Goal: Transaction & Acquisition: Download file/media

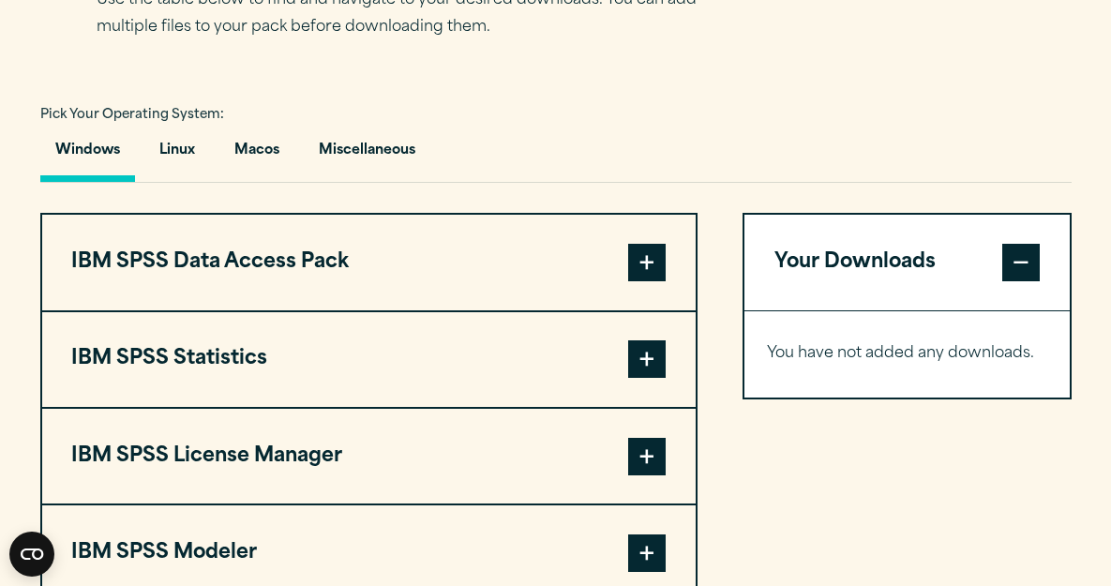
scroll to position [1285, 0]
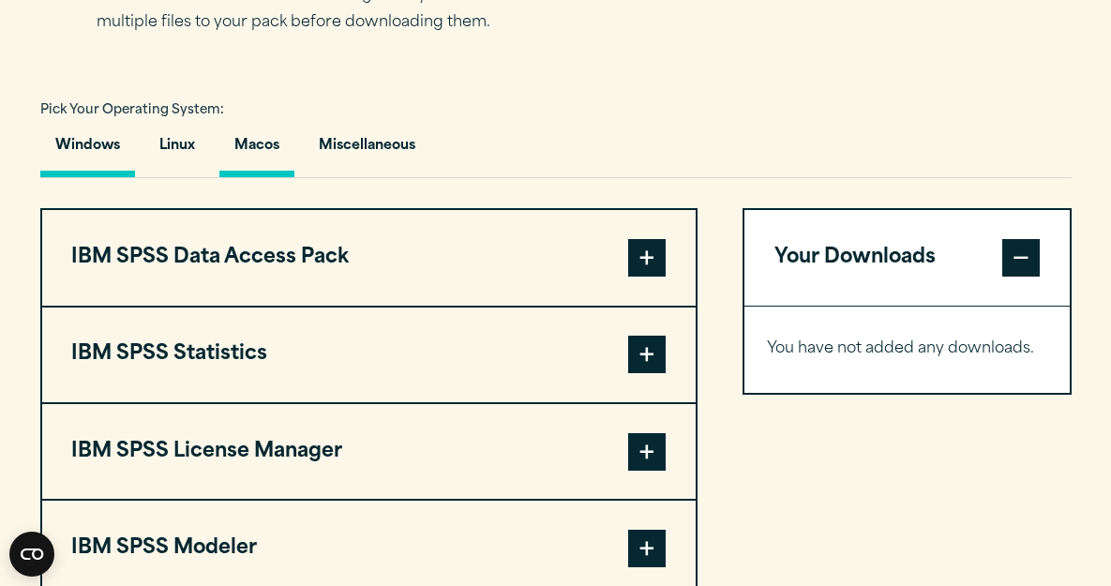
click at [259, 177] on button "Macos" at bounding box center [256, 150] width 75 height 53
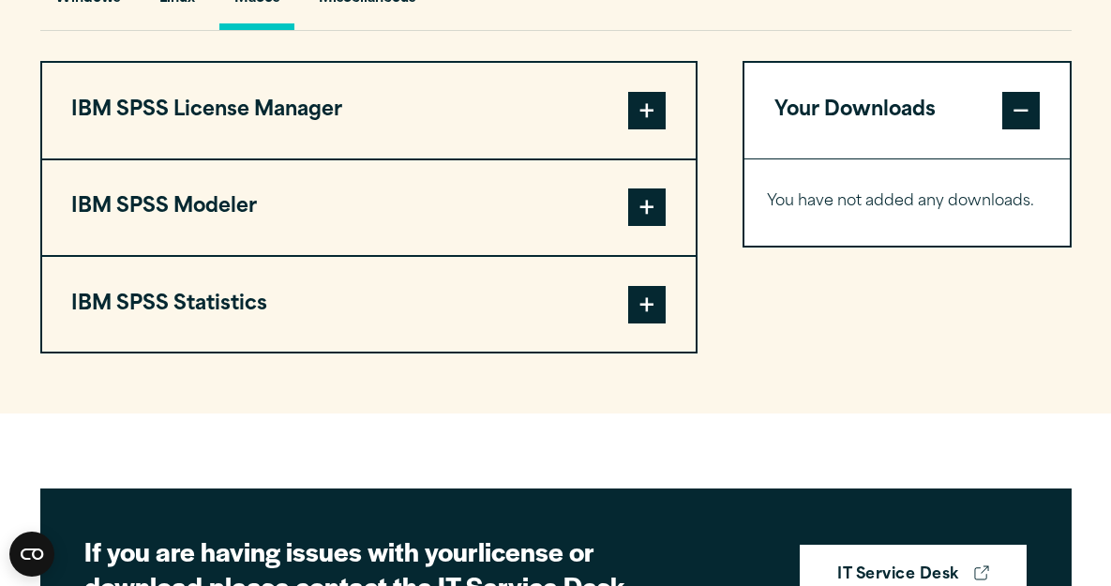
scroll to position [1427, 0]
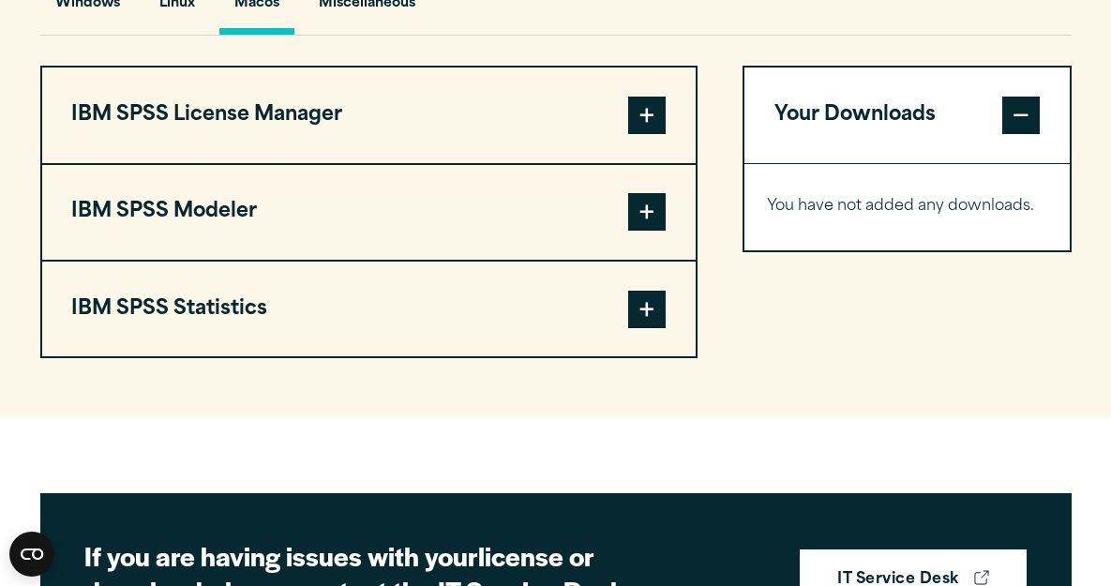
click at [283, 356] on button "IBM SPSS Statistics" at bounding box center [369, 309] width 654 height 95
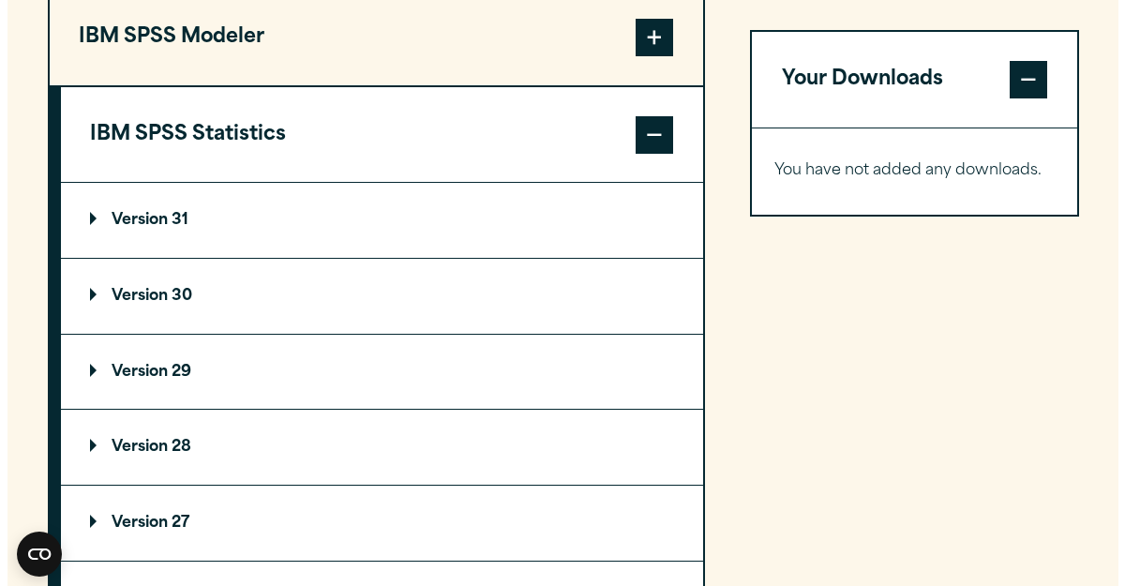
scroll to position [1604, 0]
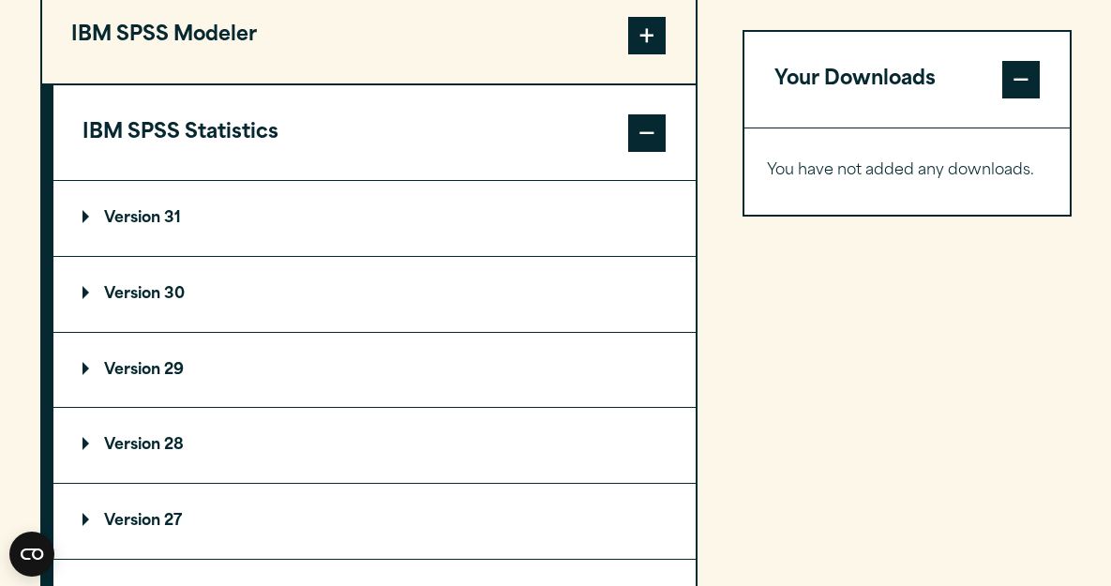
click at [158, 226] on p "Version 31" at bounding box center [132, 218] width 98 height 15
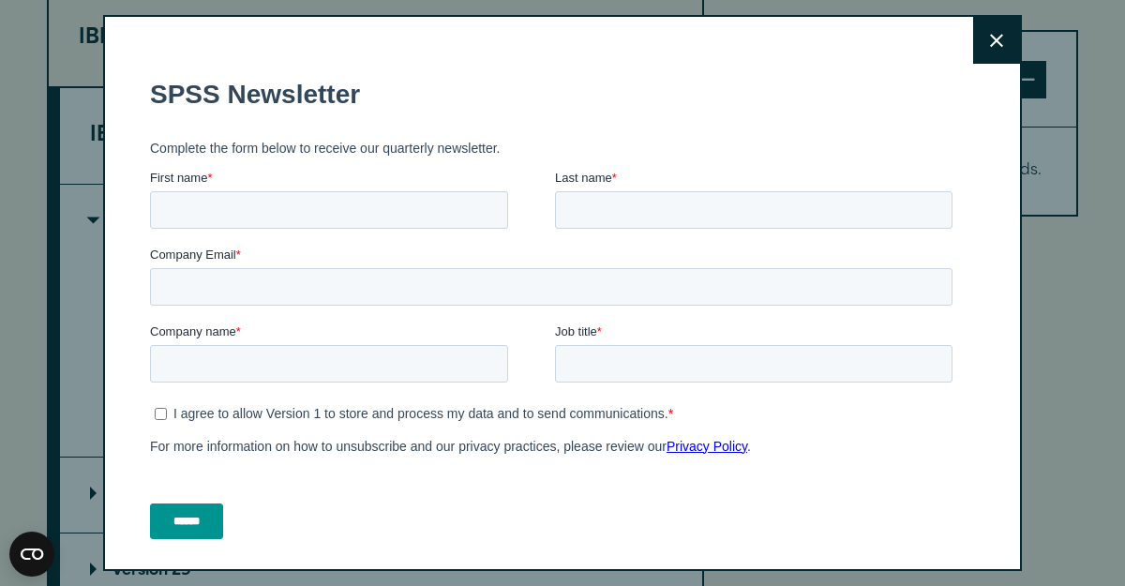
click at [651, 261] on label "Company Email *" at bounding box center [555, 255] width 810 height 19
click at [651, 268] on input "Company Email *" at bounding box center [551, 287] width 803 height 38
click at [288, 226] on input "First name *" at bounding box center [329, 210] width 358 height 38
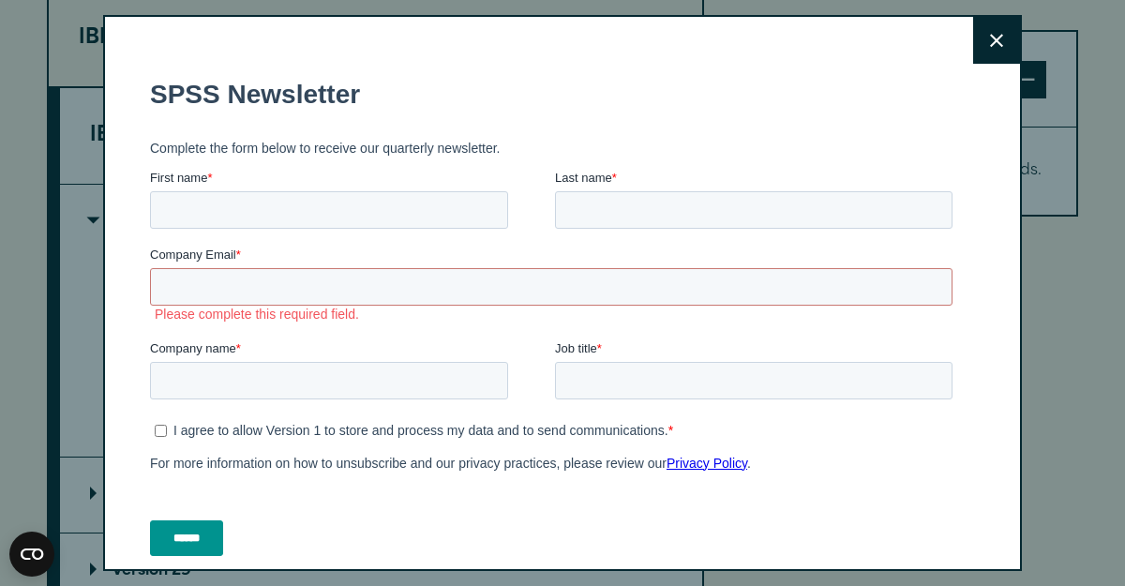
click at [937, 48] on div "Close" at bounding box center [562, 293] width 919 height 556
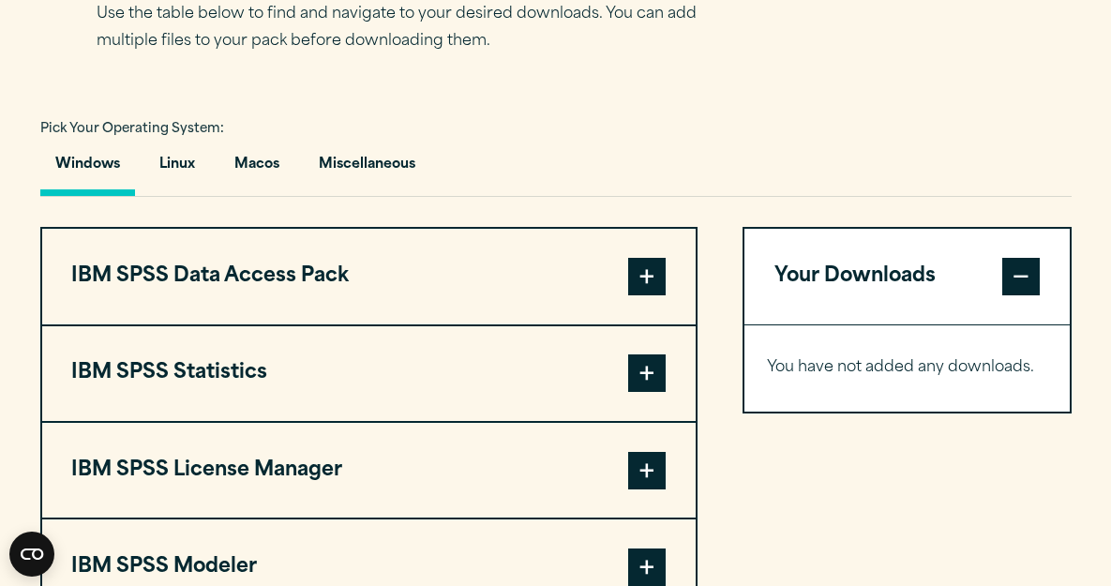
scroll to position [1274, 0]
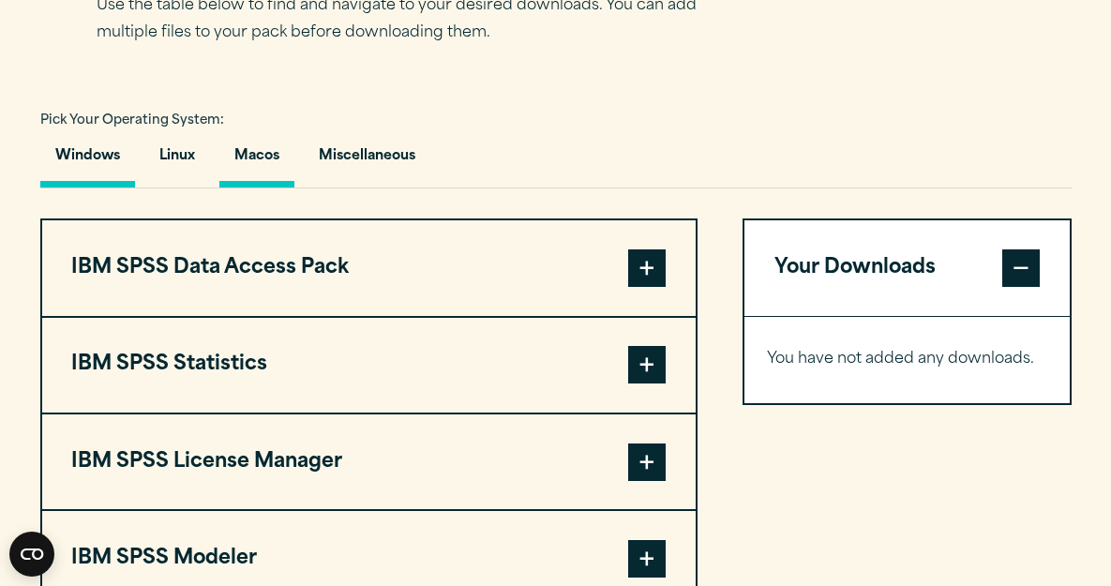
click at [274, 188] on button "Macos" at bounding box center [256, 160] width 75 height 53
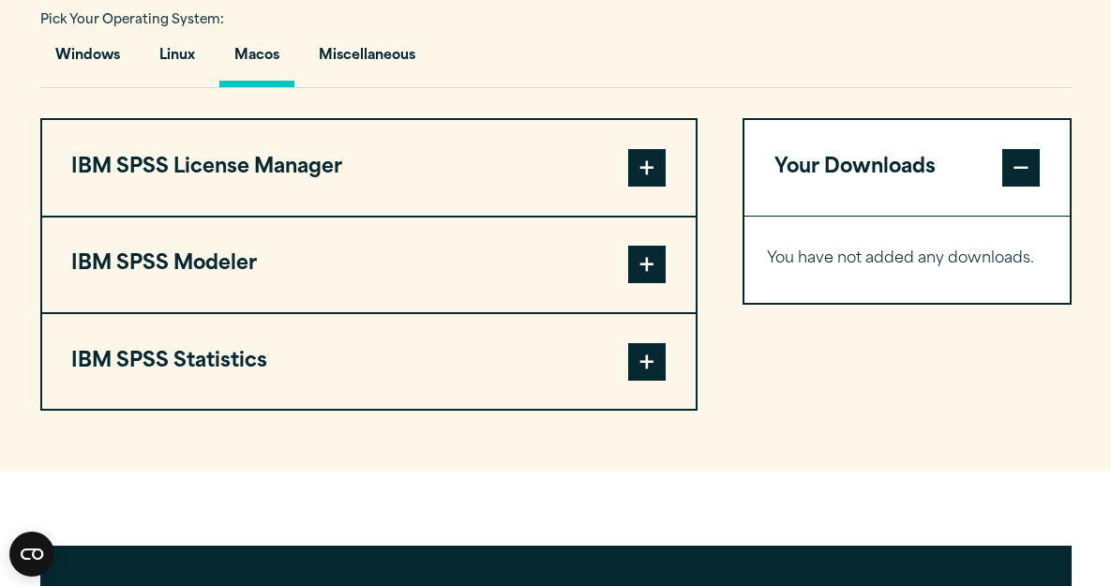
scroll to position [1377, 0]
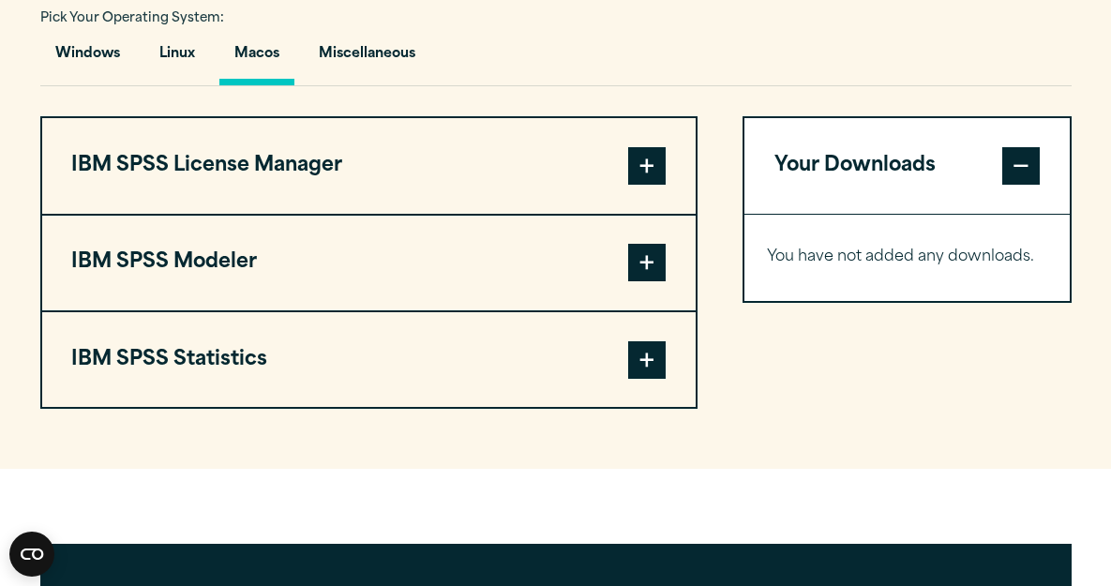
click at [430, 407] on button "IBM SPSS Statistics" at bounding box center [369, 359] width 654 height 95
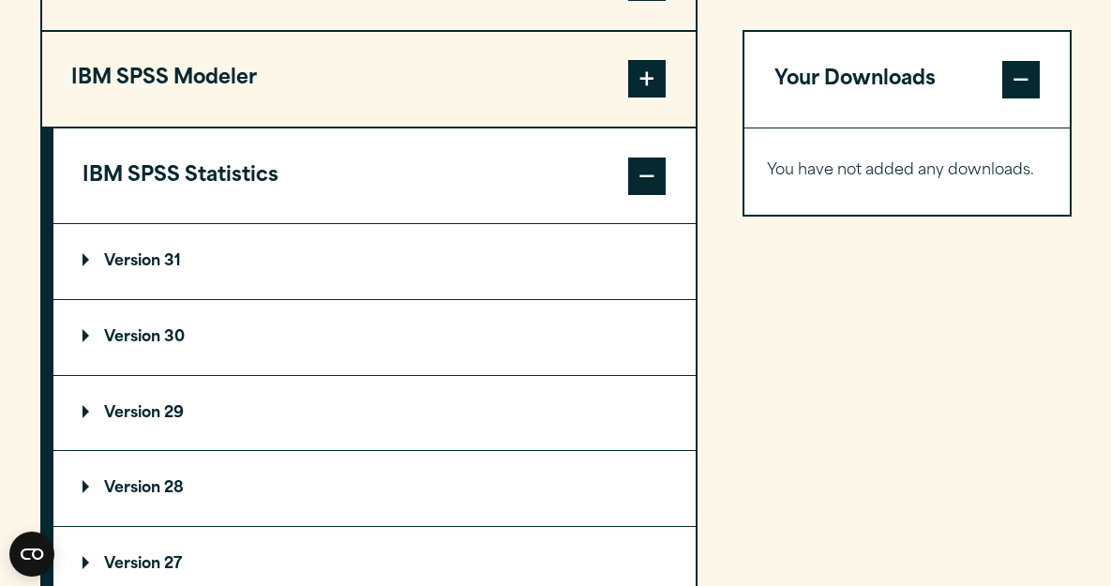
scroll to position [1605, 0]
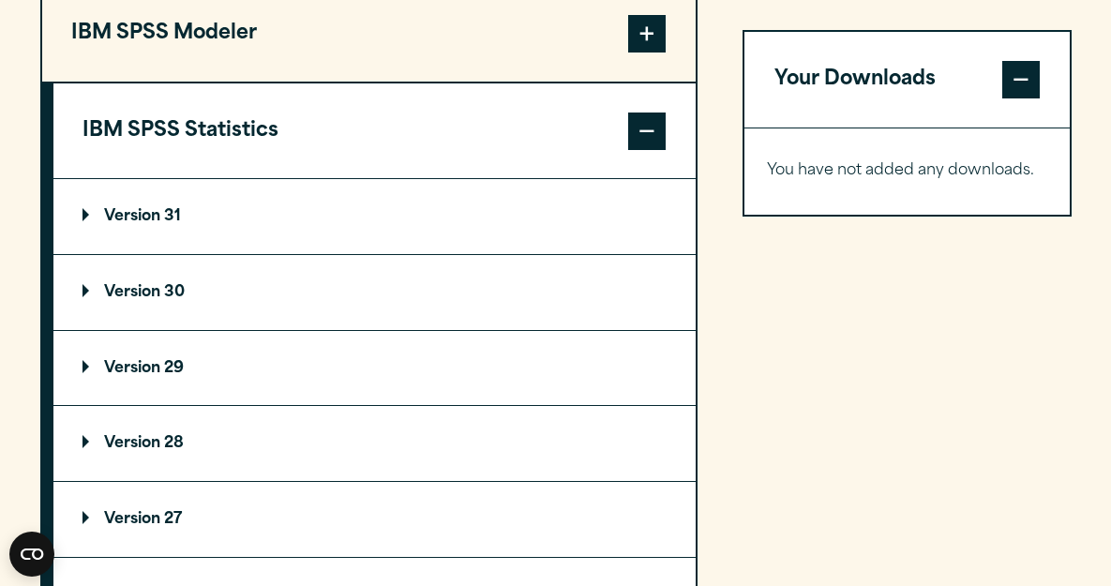
click at [407, 330] on summary "Version 30" at bounding box center [374, 292] width 642 height 75
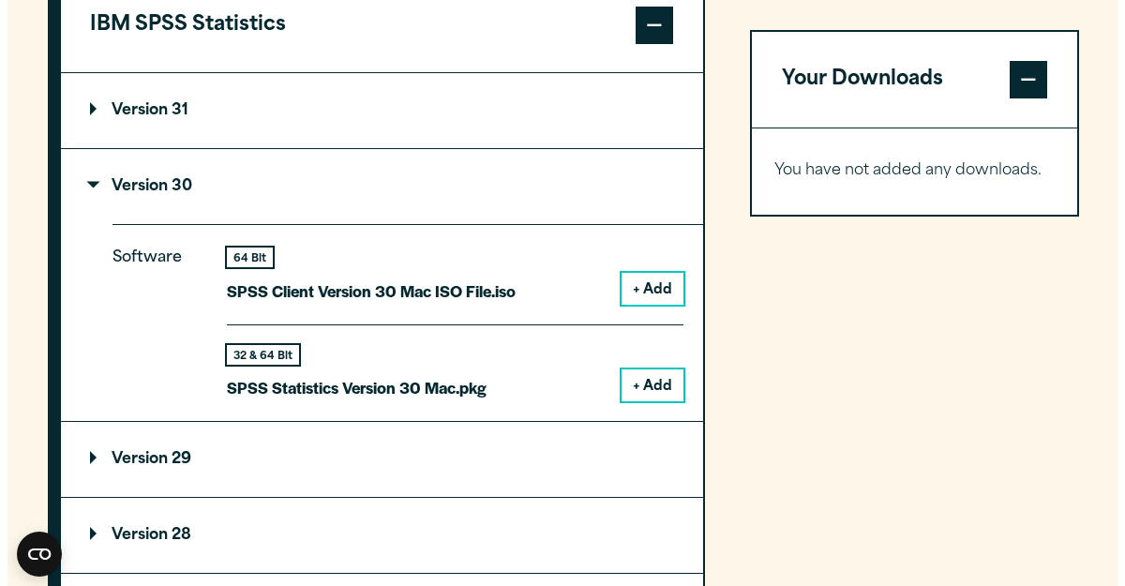
scroll to position [1725, 0]
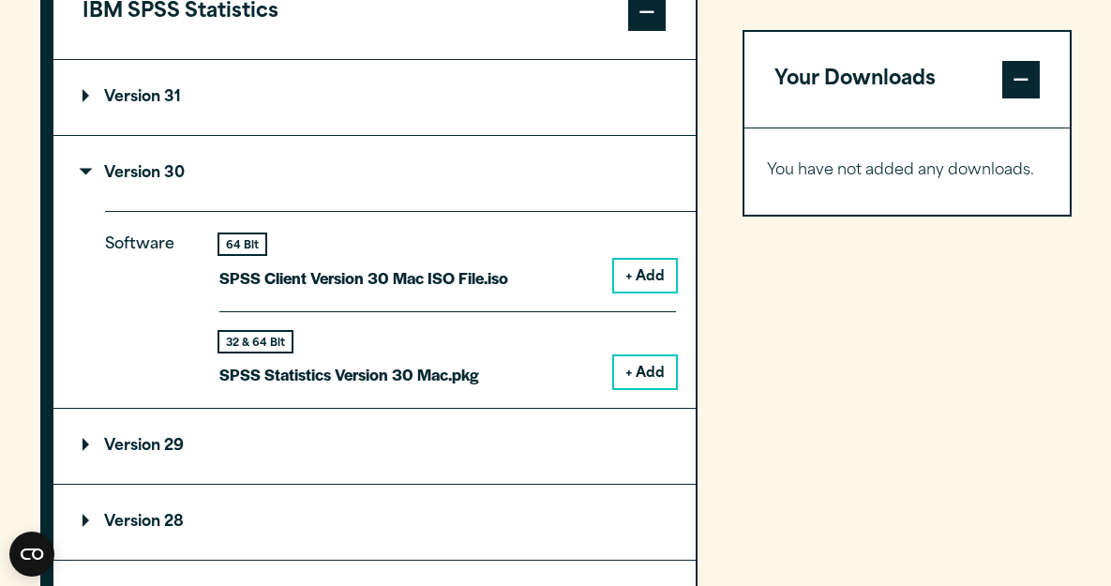
click at [658, 388] on button "+ Add" at bounding box center [645, 372] width 62 height 32
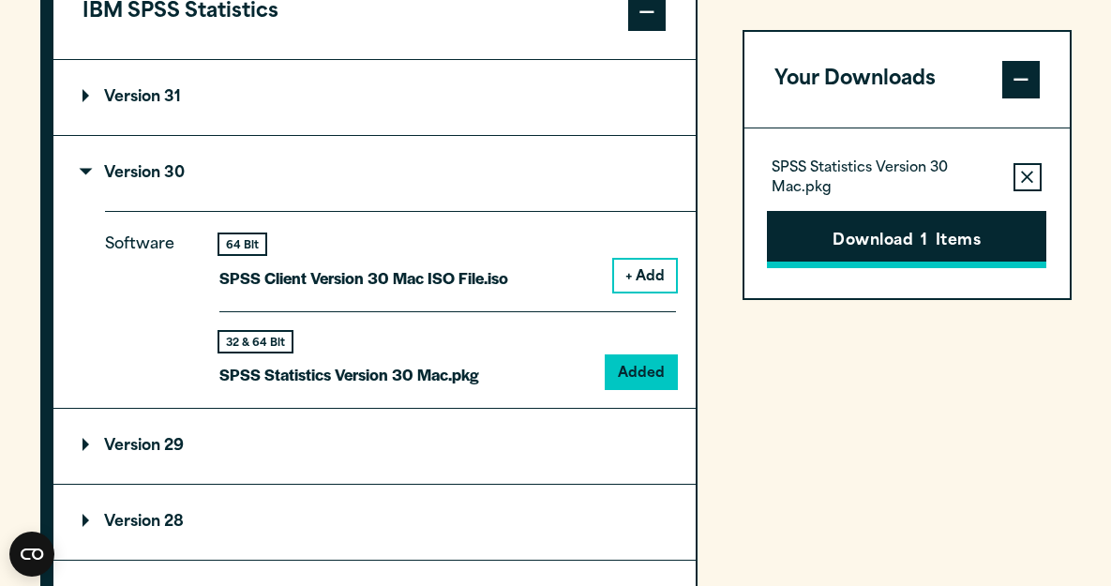
click at [851, 247] on button "Download 1 Items" at bounding box center [906, 239] width 279 height 58
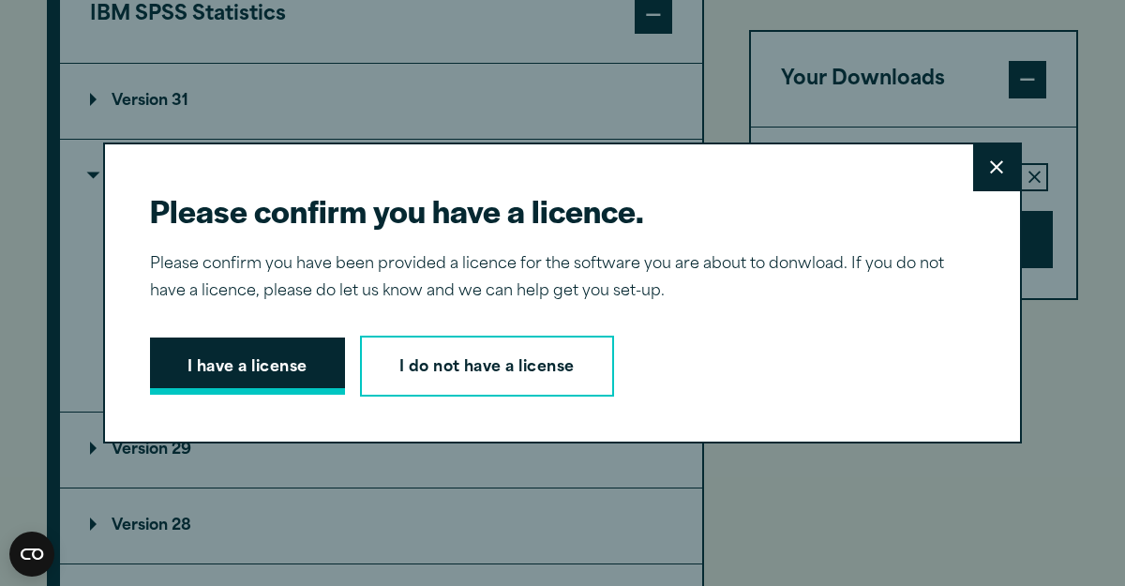
click at [294, 373] on button "I have a license" at bounding box center [247, 367] width 195 height 58
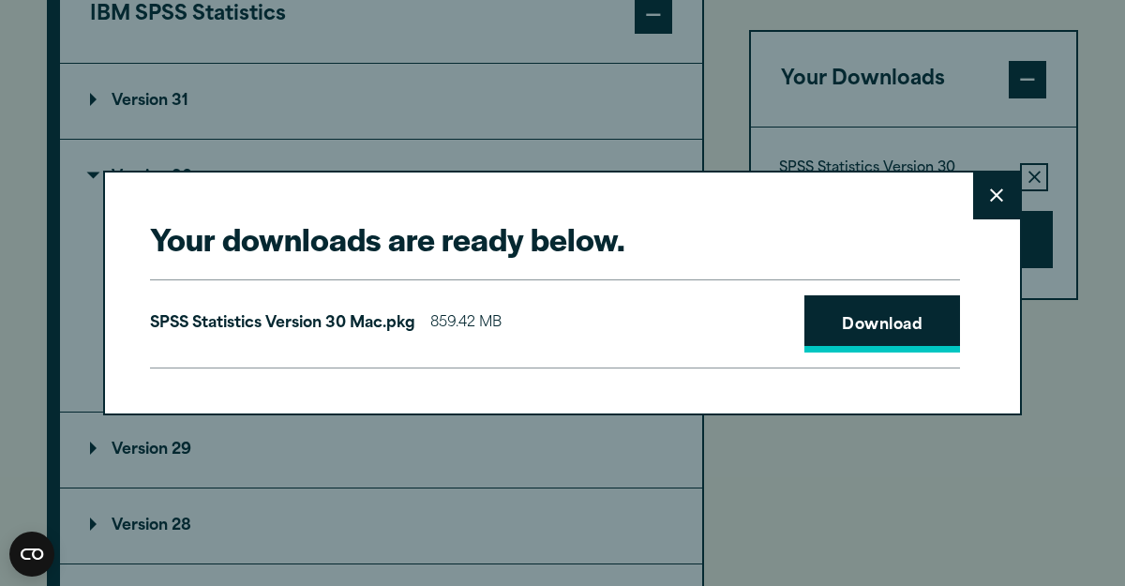
click at [910, 333] on link "Download" at bounding box center [883, 324] width 156 height 58
